Goal: Task Accomplishment & Management: Manage account settings

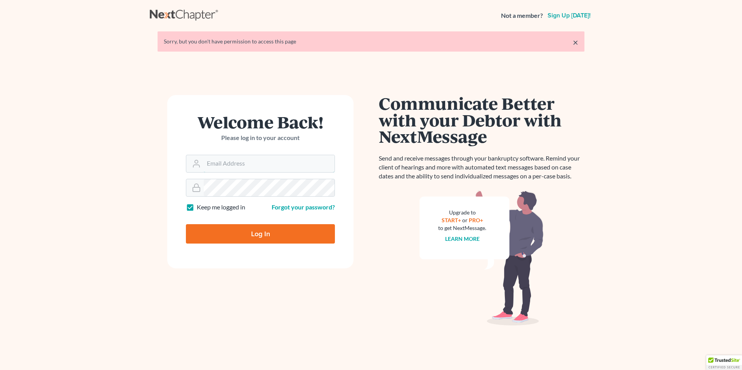
type input "[EMAIL_ADDRESS][DOMAIN_NAME]"
click at [576, 43] on link "×" at bounding box center [575, 42] width 5 height 9
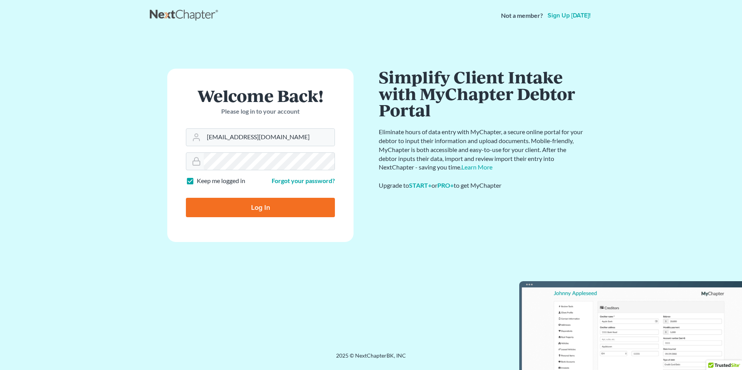
drag, startPoint x: 238, startPoint y: 205, endPoint x: 227, endPoint y: 208, distance: 12.3
click at [227, 208] on input "Log In" at bounding box center [260, 207] width 149 height 19
type input "Thinking..."
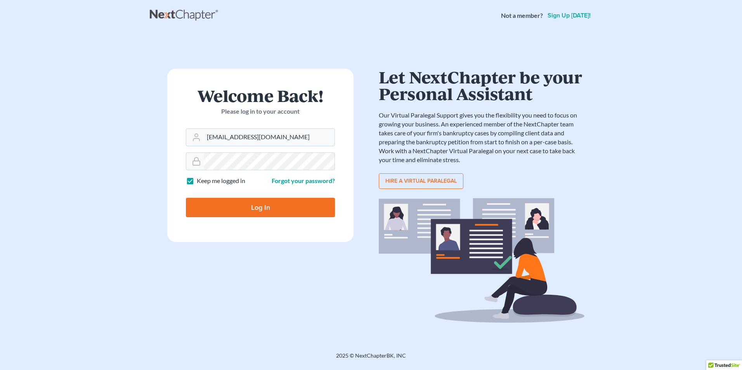
click at [717, 23] on nav "Not a member? Sign up [DATE]!" at bounding box center [371, 15] width 742 height 31
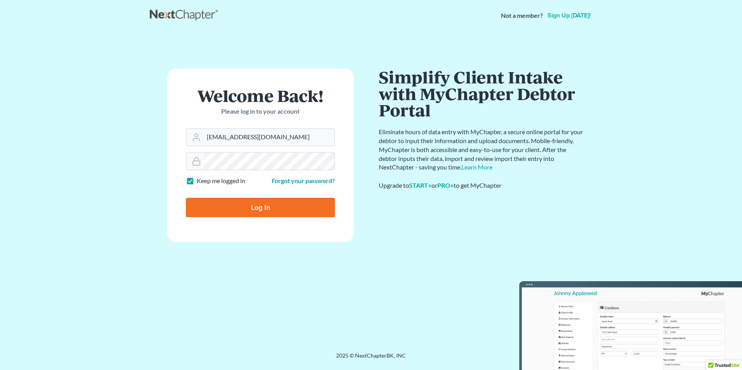
drag, startPoint x: 432, startPoint y: 323, endPoint x: 607, endPoint y: 182, distance: 224.9
click at [607, 182] on main "Welcome Back! Please log in to your account Email Address [EMAIL_ADDRESS][DOMAI…" at bounding box center [371, 182] width 742 height 302
